Goal: Task Accomplishment & Management: Use online tool/utility

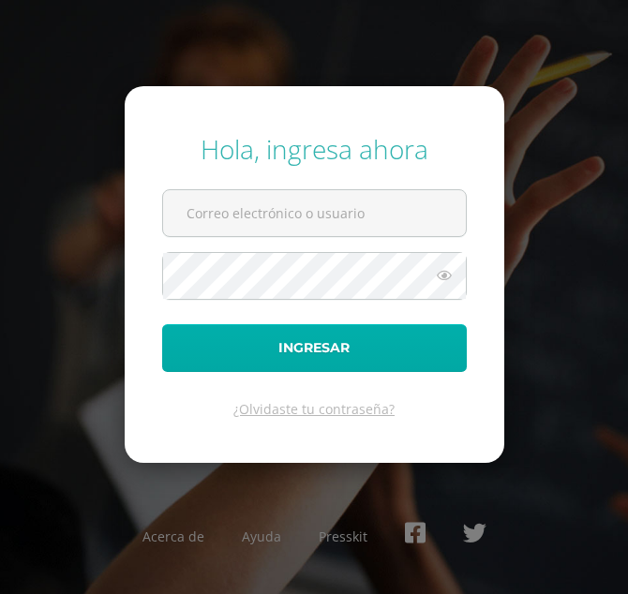
type input "[EMAIL_ADDRESS][DOMAIN_NAME]"
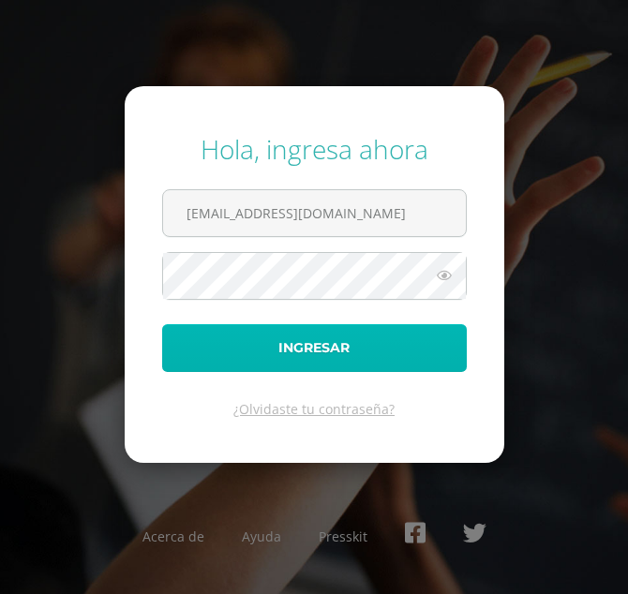
click at [304, 345] on button "Ingresar" at bounding box center [314, 348] width 305 height 48
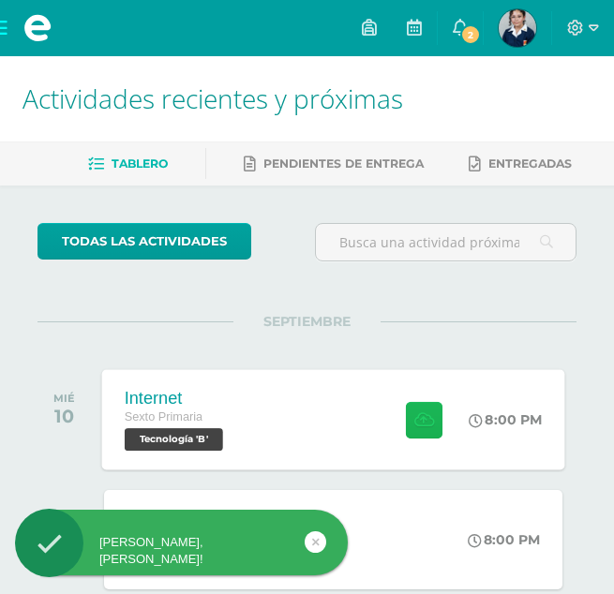
click at [419, 416] on icon at bounding box center [424, 419] width 20 height 16
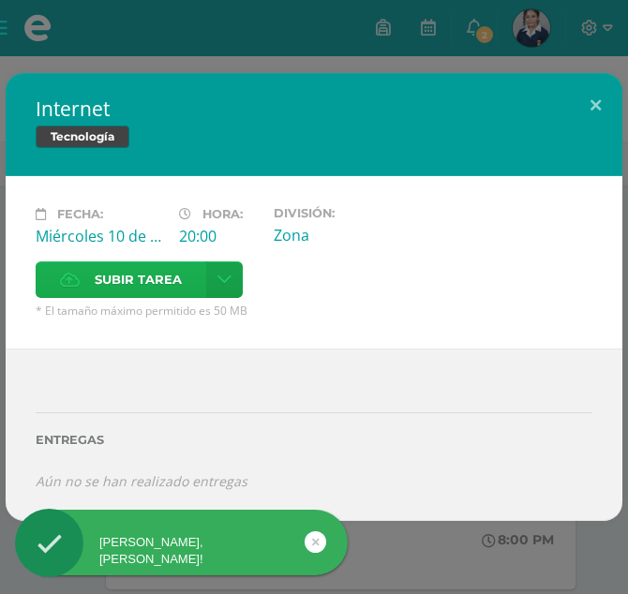
click at [185, 279] on label "Subir tarea" at bounding box center [121, 279] width 171 height 37
click at [0, 0] on input "Subir tarea" at bounding box center [0, 0] width 0 height 0
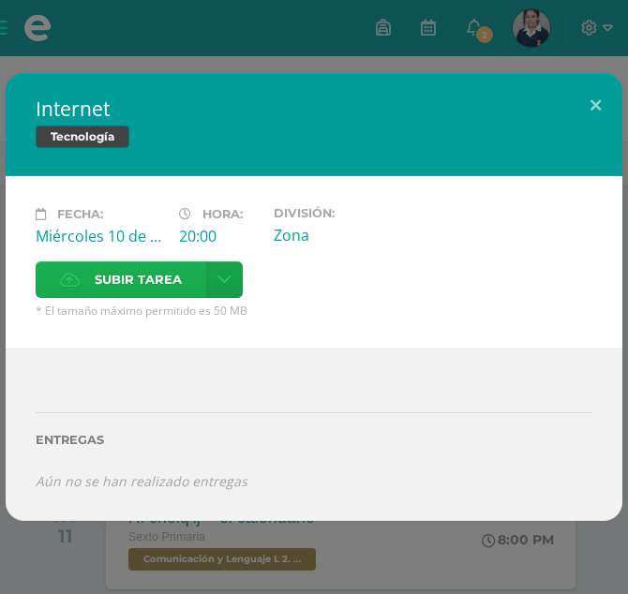
click at [142, 271] on span "Subir tarea" at bounding box center [138, 279] width 87 height 35
click at [0, 0] on input "Subir tarea" at bounding box center [0, 0] width 0 height 0
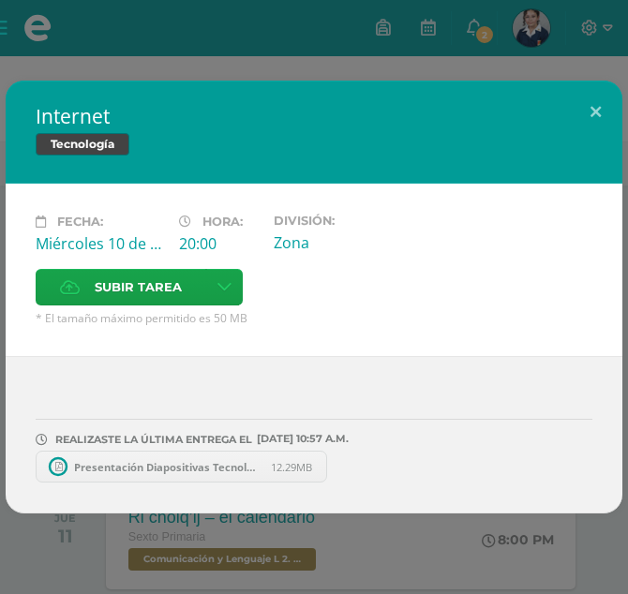
click at [188, 481] on link "Presentación Diapositivas Tecnología y Digitalización Ilustrado Azul y Morado.p…" at bounding box center [181, 467] width 291 height 32
